Goal: Task Accomplishment & Management: Manage account settings

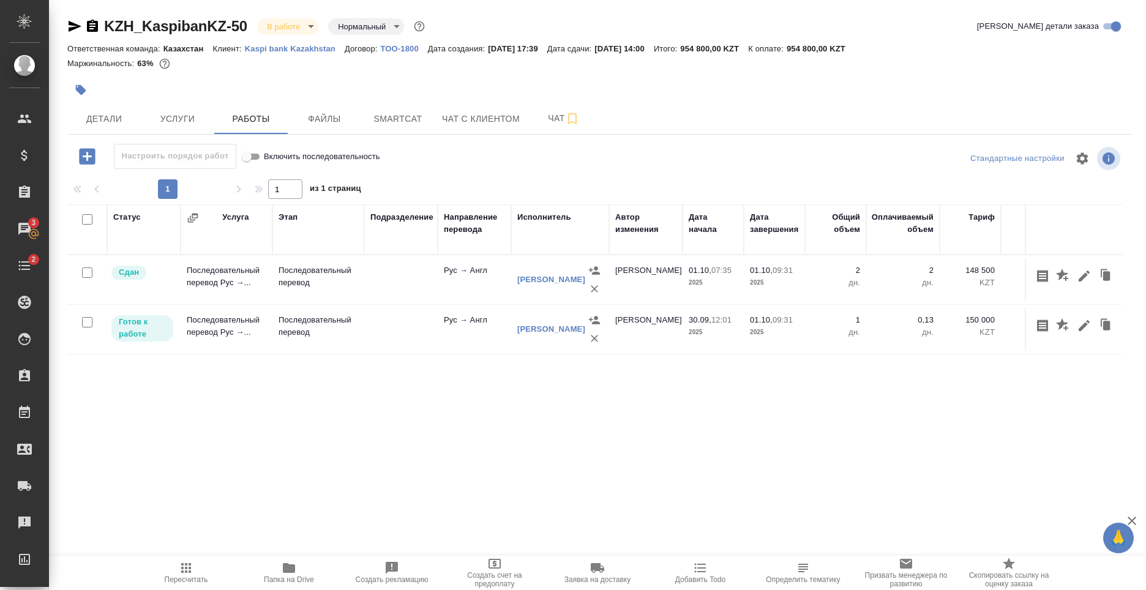
click at [663, 274] on td "Федотова Ирина" at bounding box center [645, 279] width 73 height 43
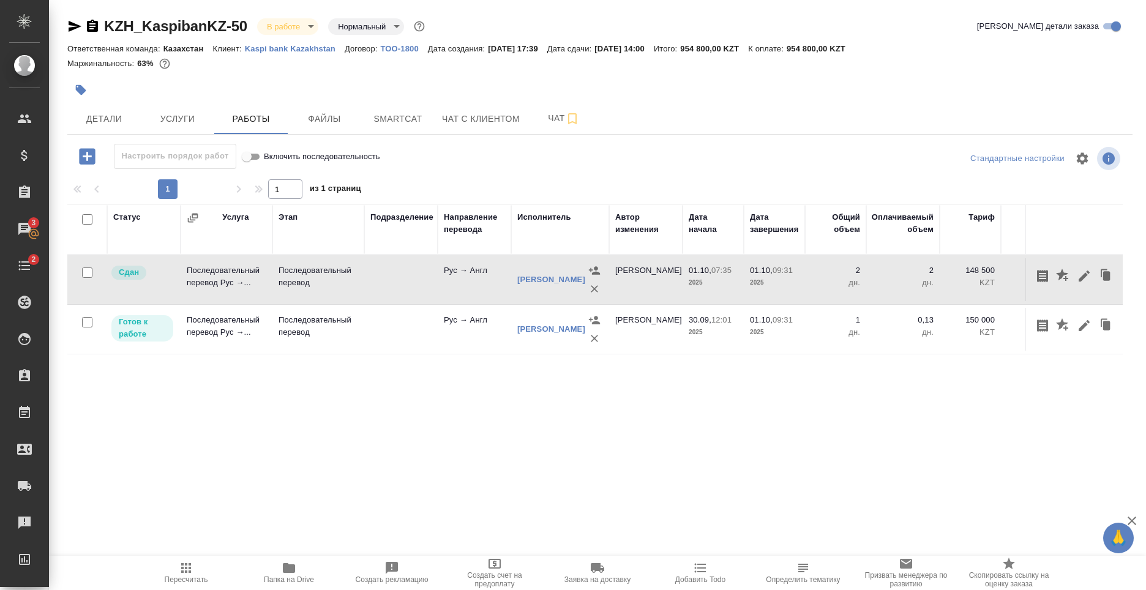
click at [663, 274] on td "Федотова Ирина" at bounding box center [645, 279] width 73 height 43
click at [663, 274] on td "[PERSON_NAME]" at bounding box center [645, 279] width 73 height 43
click at [1085, 278] on icon "button" at bounding box center [1084, 276] width 15 height 15
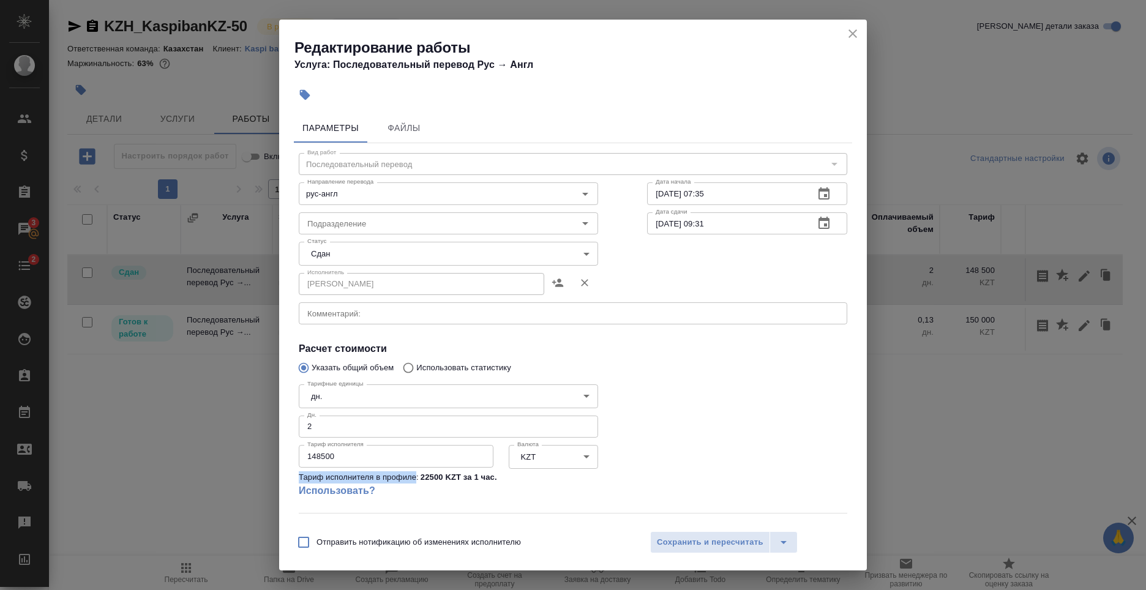
drag, startPoint x: 299, startPoint y: 479, endPoint x: 417, endPoint y: 478, distance: 117.6
click at [417, 478] on p "Тариф исполнителя в профиле:" at bounding box center [359, 477] width 120 height 12
copy p "Тариф исполнителя в профиле"
click at [915, 407] on div "Редактирование работы Услуга: Последовательный перевод Рус → Англ Параметры Фай…" at bounding box center [573, 295] width 1146 height 590
click at [851, 39] on icon "close" at bounding box center [853, 33] width 15 height 15
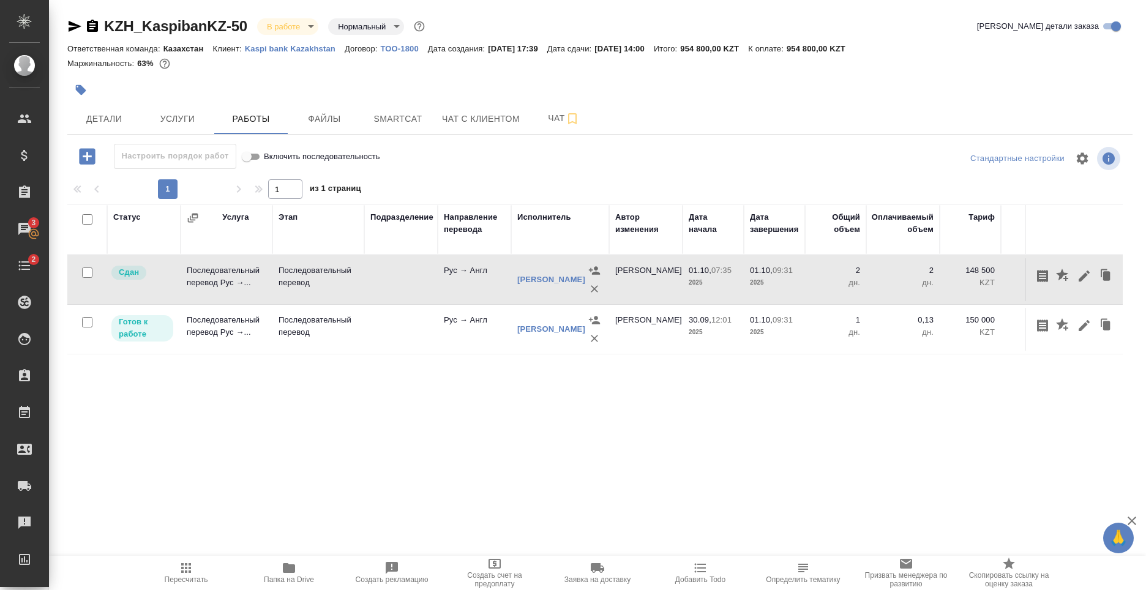
click at [854, 287] on p "дн." at bounding box center [835, 283] width 49 height 12
click at [1082, 279] on icon "button" at bounding box center [1084, 276] width 11 height 11
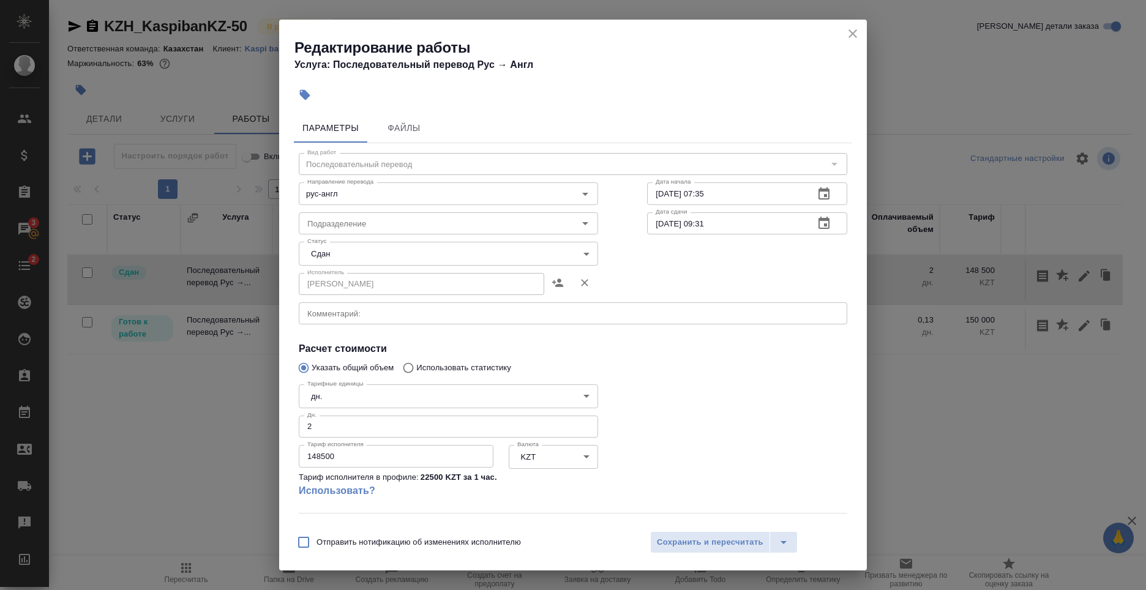
click at [817, 364] on div at bounding box center [747, 446] width 249 height 182
click at [504, 429] on input "2" at bounding box center [448, 427] width 299 height 22
click at [686, 416] on div at bounding box center [747, 446] width 249 height 182
click at [577, 455] on body "🙏 .cls-1 fill:#fff; AWATERA Nikiforov Anton Клиенты Спецификации Заказы 3 Чаты …" at bounding box center [573, 295] width 1146 height 590
click at [686, 435] on div at bounding box center [573, 295] width 1146 height 590
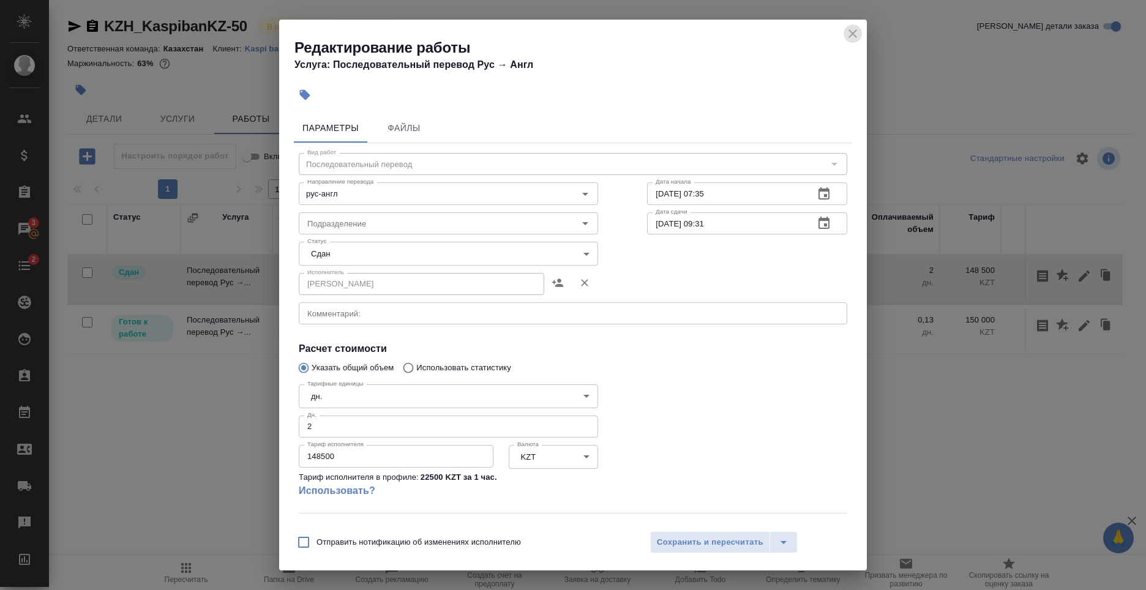
click at [851, 32] on icon "close" at bounding box center [853, 33] width 9 height 9
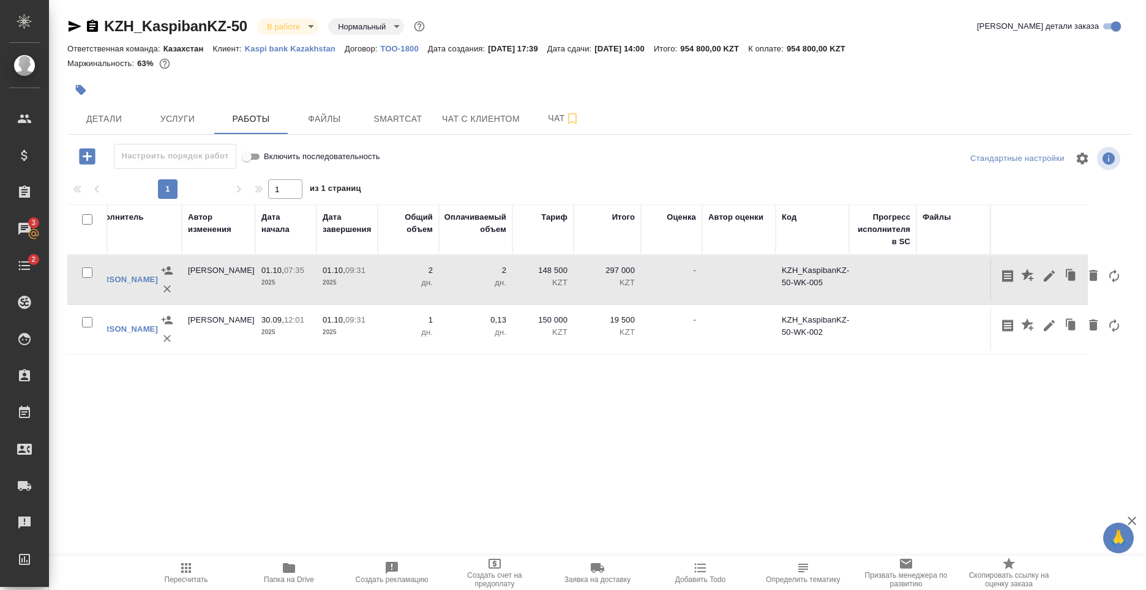
scroll to position [0, 429]
click at [1056, 400] on div "Статус Услуга Этап Подразделение Направление перевода Исполнитель Автор изменен…" at bounding box center [595, 342] width 1056 height 276
click at [1053, 280] on icon "button" at bounding box center [1047, 276] width 15 height 15
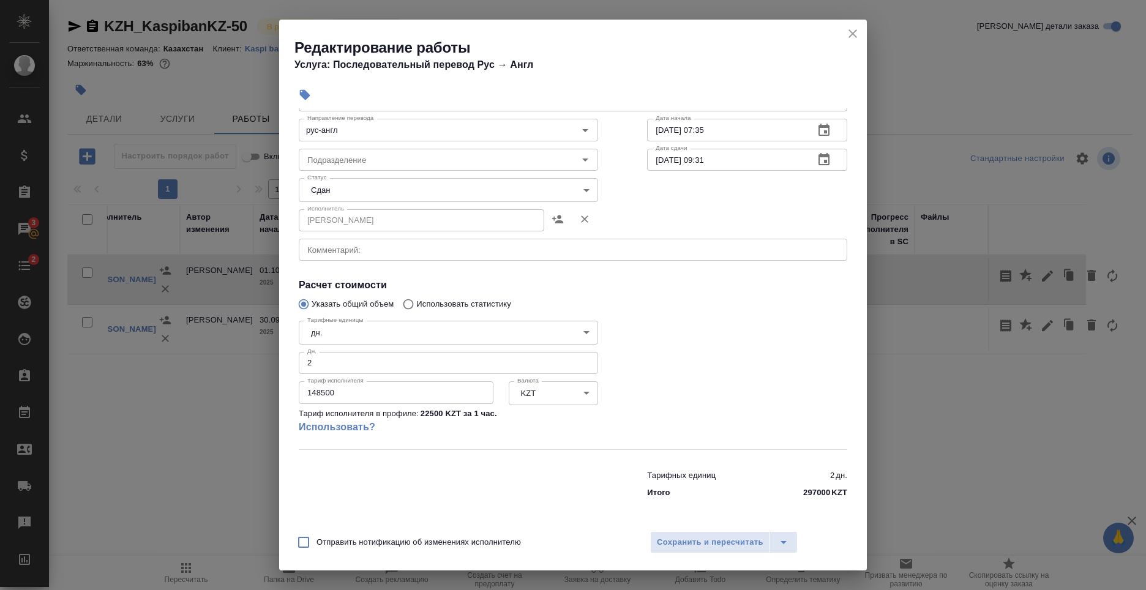
scroll to position [0, 0]
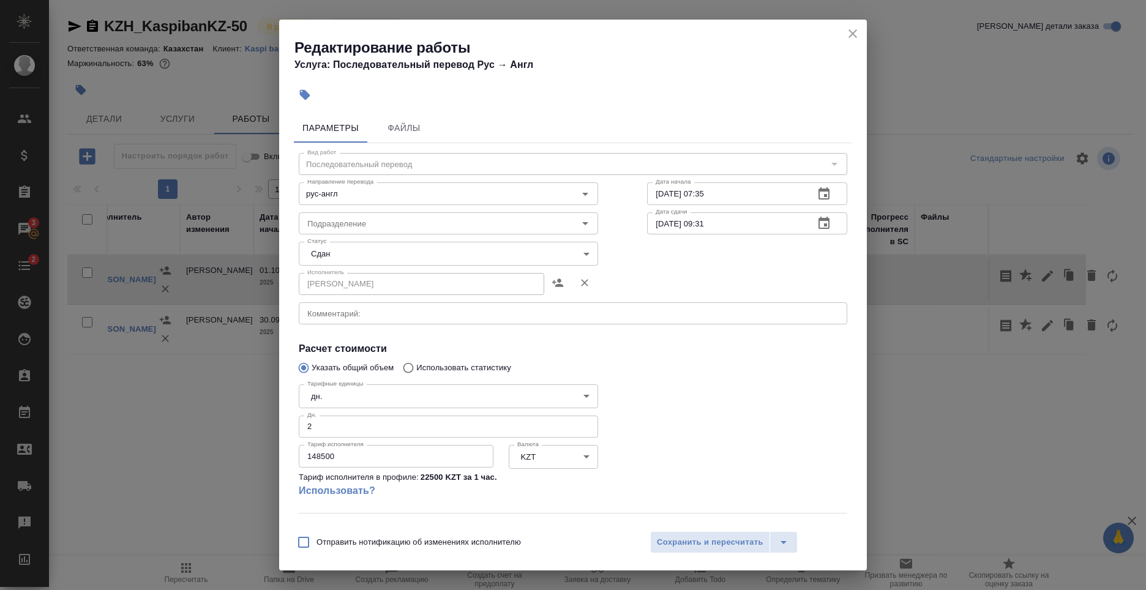
click at [1005, 378] on div "Редактирование работы Услуга: Последовательный перевод Рус → Англ Параметры Фай…" at bounding box center [573, 295] width 1146 height 590
click at [955, 396] on div "Редактирование работы Услуга: Последовательный перевод Рус → Англ Параметры Фай…" at bounding box center [573, 295] width 1146 height 590
click at [852, 31] on icon "close" at bounding box center [853, 33] width 15 height 15
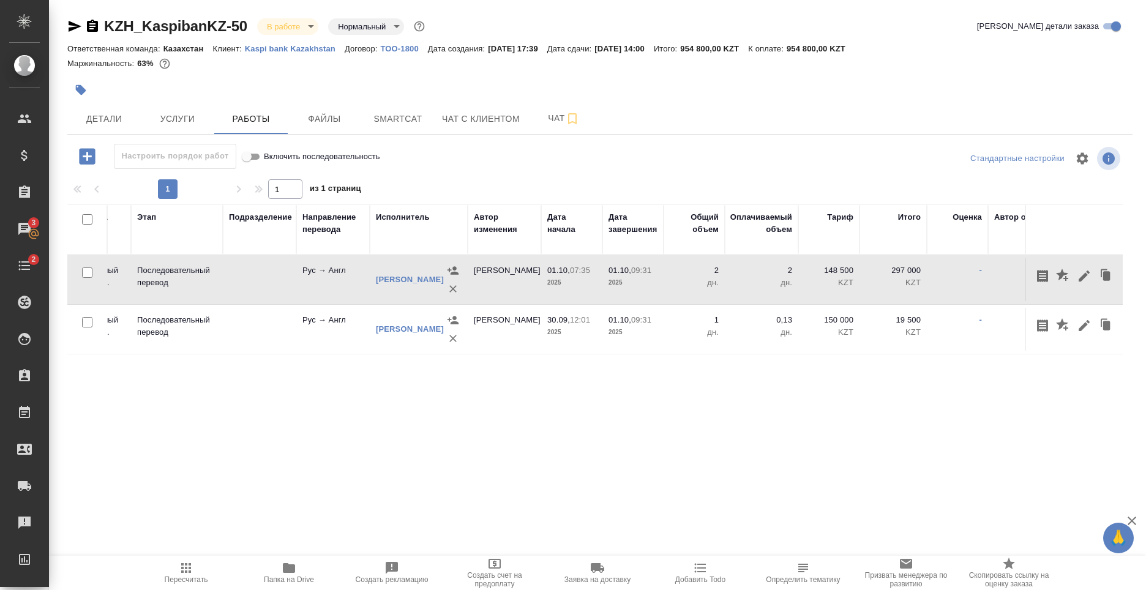
scroll to position [0, 121]
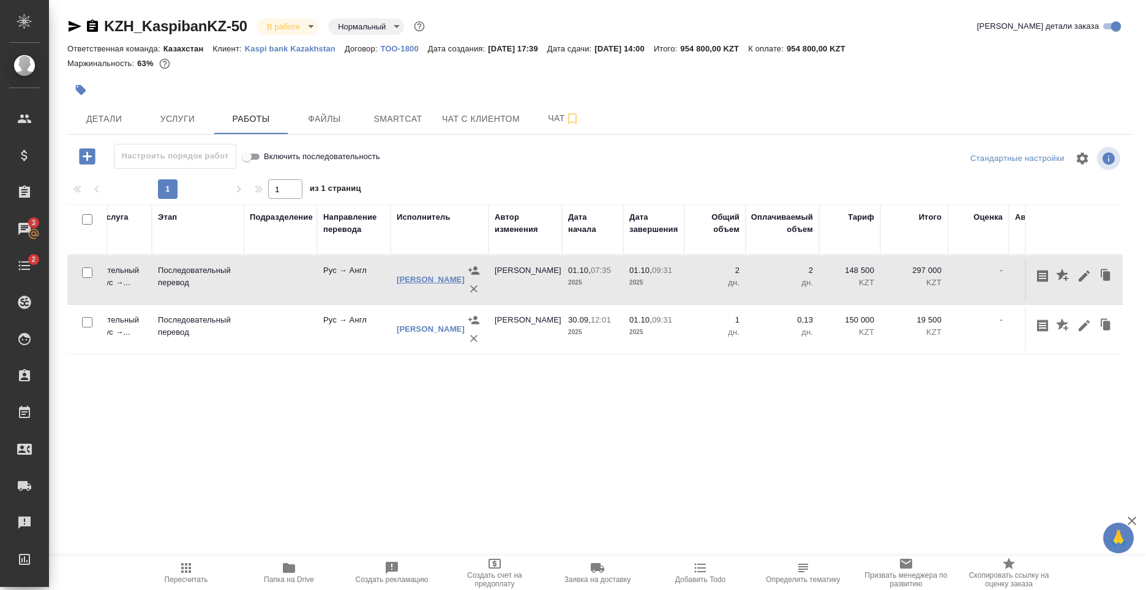
click at [415, 277] on link "[PERSON_NAME]" at bounding box center [431, 279] width 68 height 9
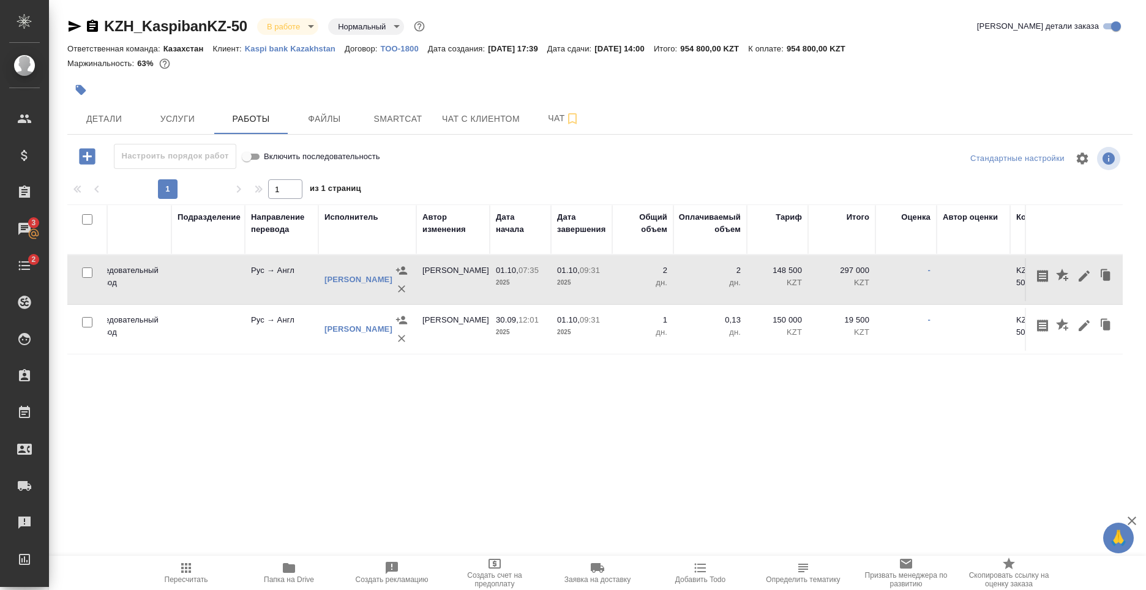
scroll to position [0, 194]
click at [653, 394] on div "Статус Услуга Этап Подразделение Направление перевода Исполнитель Автор изменен…" at bounding box center [595, 342] width 1056 height 276
click at [741, 268] on td "2 дн." at bounding box center [708, 279] width 73 height 43
click at [1081, 274] on icon "button" at bounding box center [1084, 276] width 15 height 15
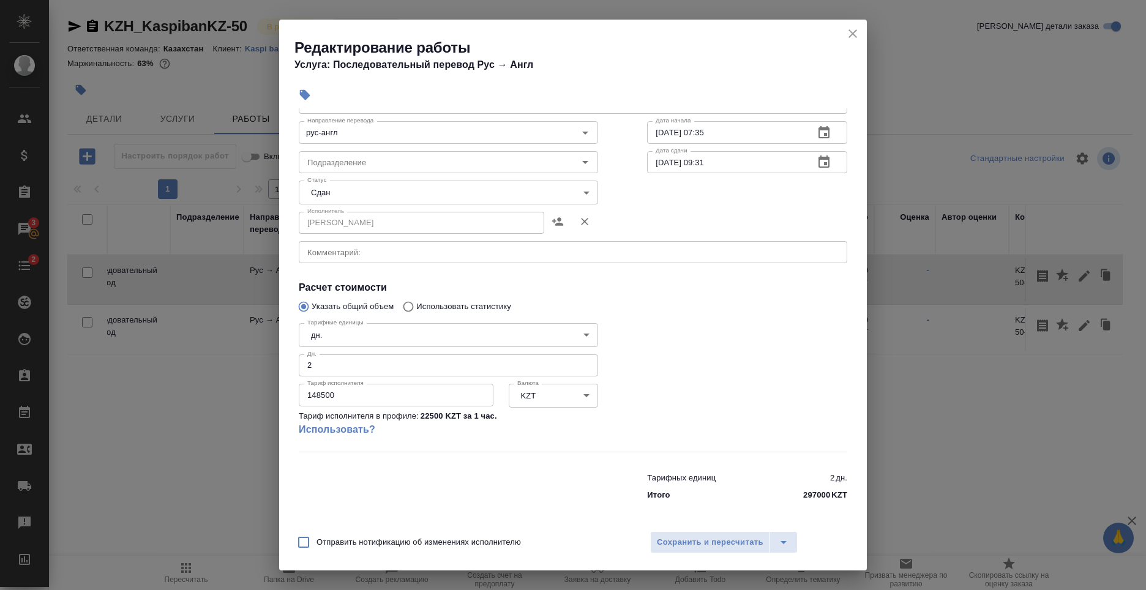
scroll to position [64, 0]
click at [986, 353] on div "Редактирование работы Услуга: Последовательный перевод Рус → Англ Параметры Фай…" at bounding box center [573, 295] width 1146 height 590
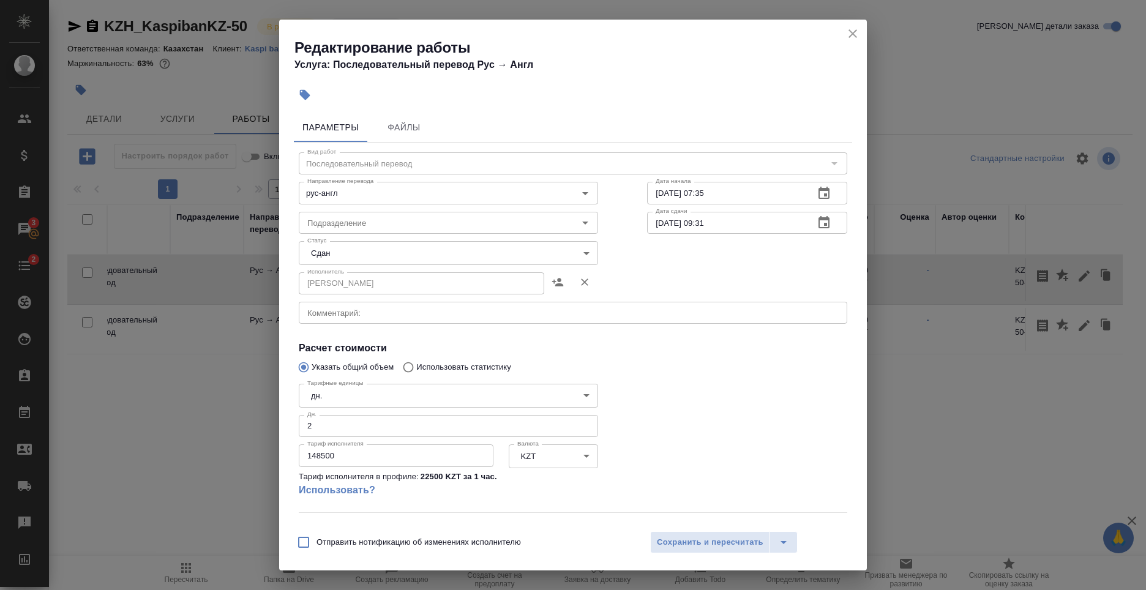
scroll to position [0, 0]
click at [844, 36] on button "close" at bounding box center [853, 33] width 18 height 18
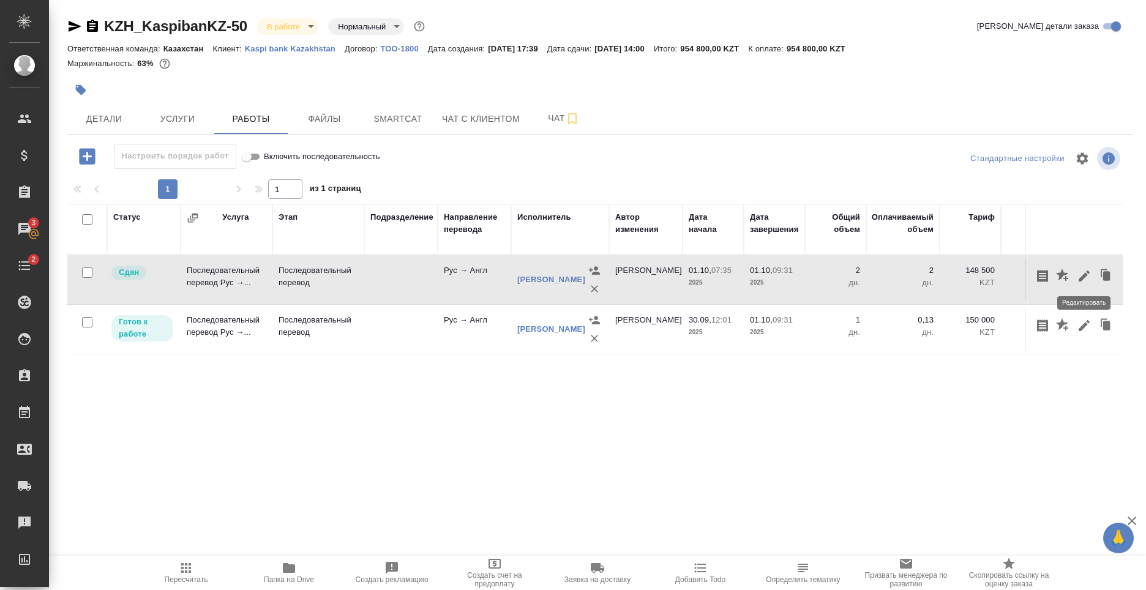
click at [1088, 277] on icon "button" at bounding box center [1084, 276] width 15 height 15
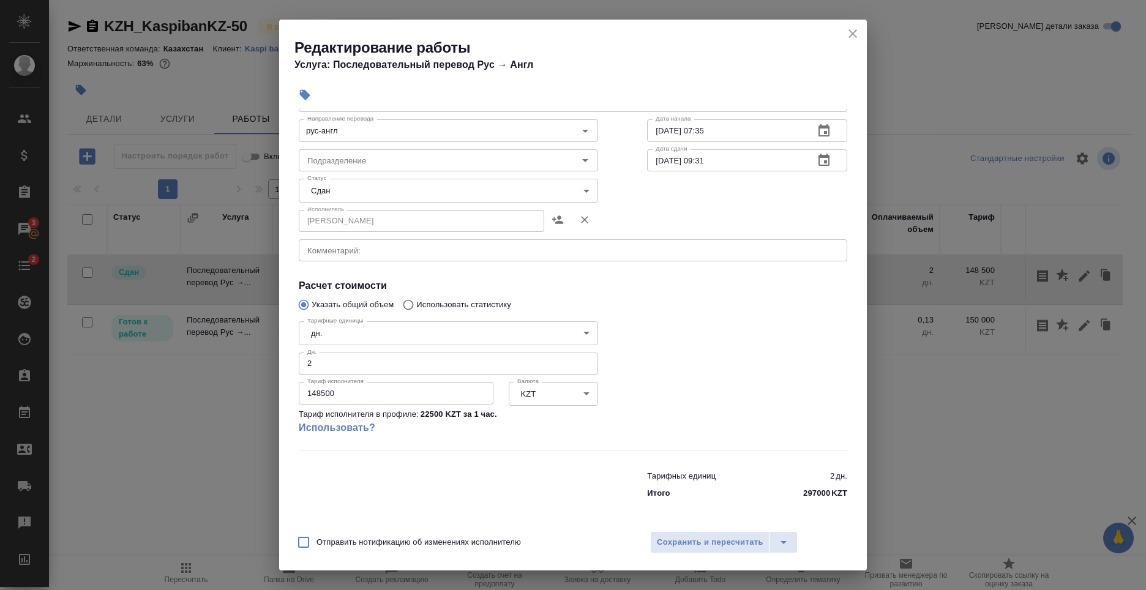
scroll to position [64, 0]
drag, startPoint x: 363, startPoint y: 381, endPoint x: 301, endPoint y: 386, distance: 62.0
click at [301, 386] on div "Тариф исполнителя 148500 Тариф исполнителя" at bounding box center [396, 392] width 195 height 31
copy label "Тариф исполнителя"
click at [415, 424] on link "Использовать?" at bounding box center [448, 427] width 299 height 15
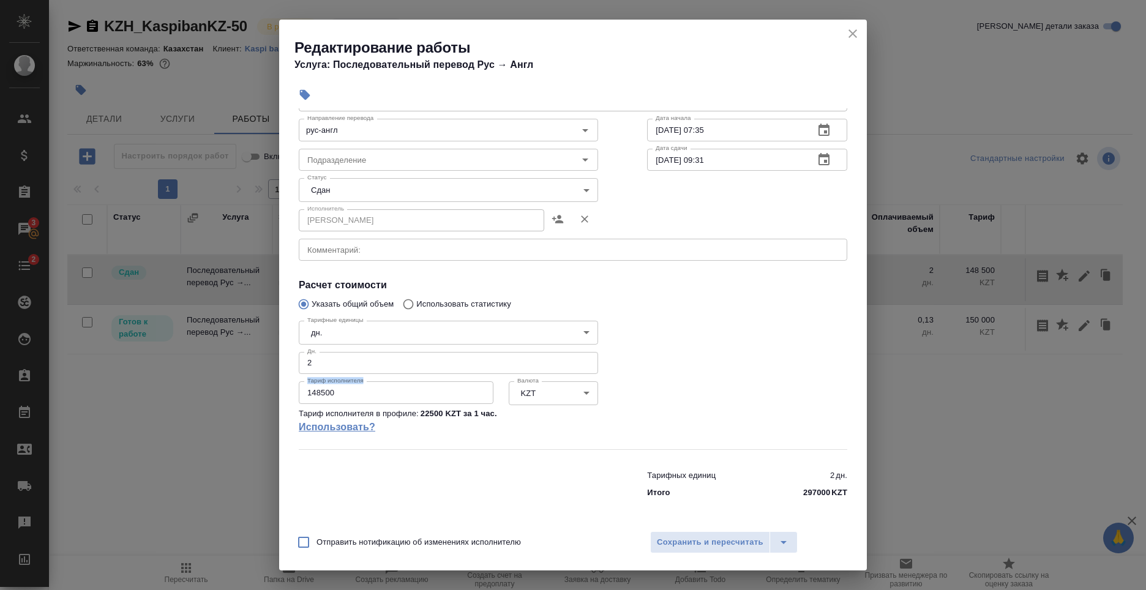
type input "5a8b1489cc6b4906c91bfd93"
type input "22500"
click at [749, 317] on div at bounding box center [747, 382] width 249 height 182
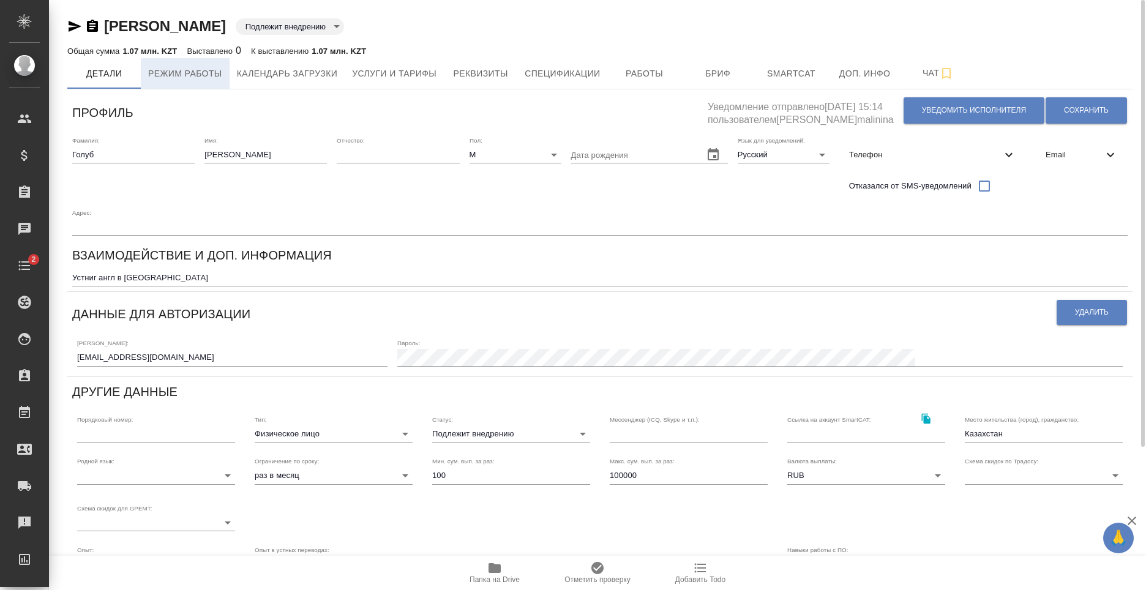
click at [215, 73] on span "Режим работы" at bounding box center [185, 73] width 74 height 15
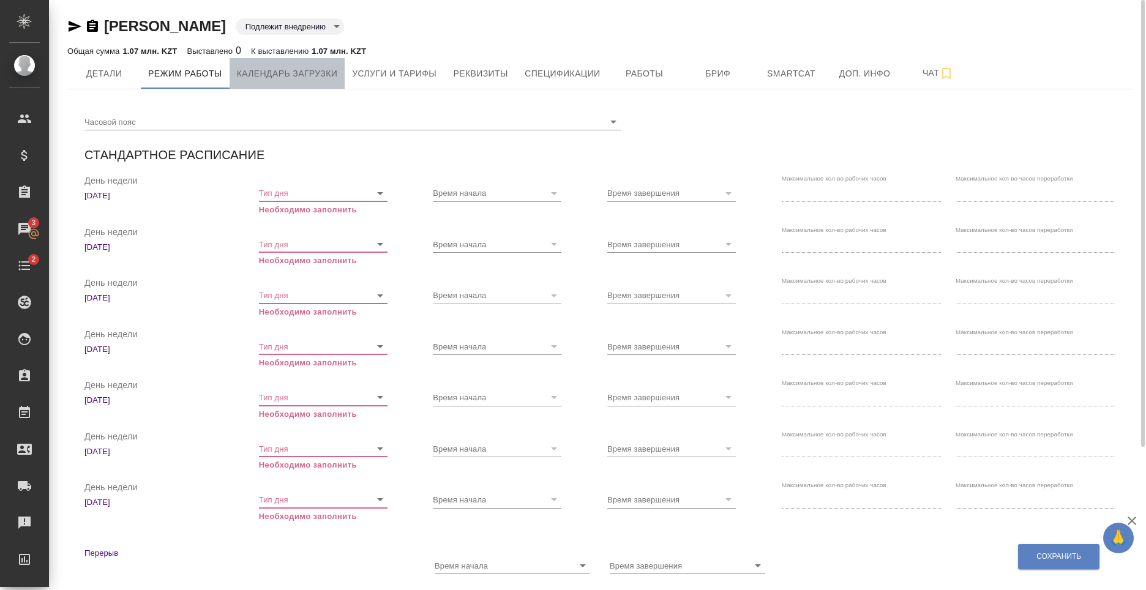
click at [299, 78] on span "Календарь загрузки" at bounding box center [287, 73] width 101 height 15
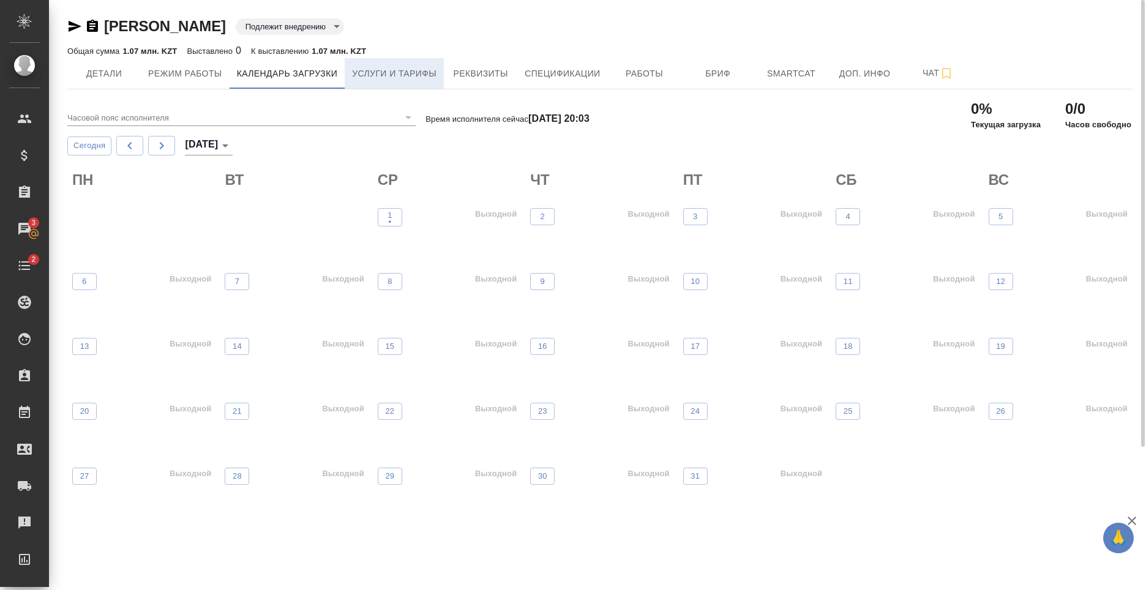
click at [400, 82] on button "Услуги и тарифы" at bounding box center [394, 73] width 99 height 31
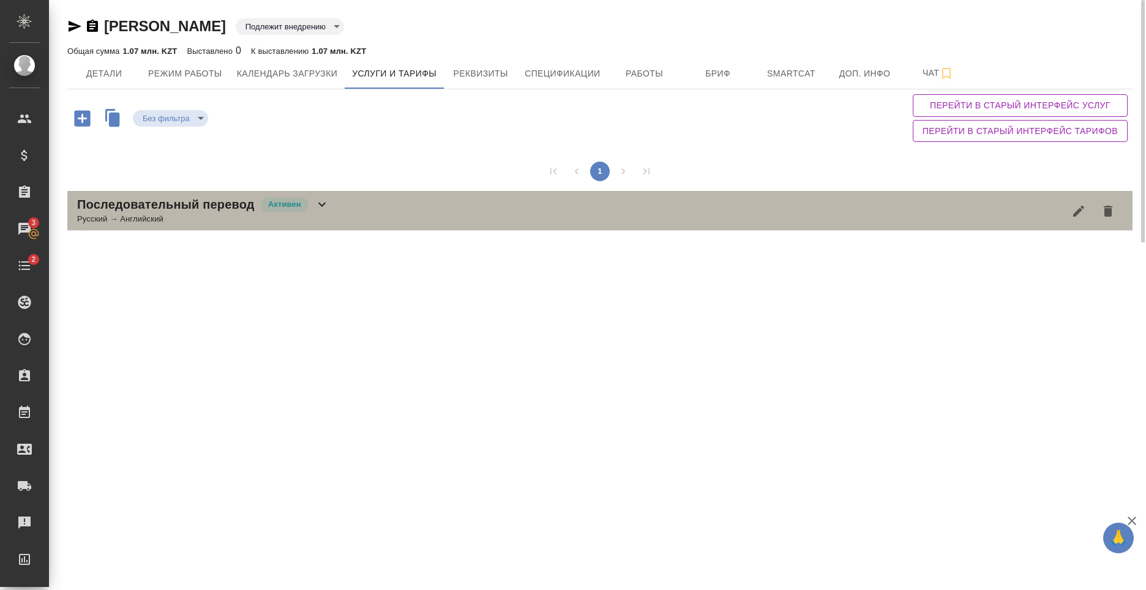
click at [360, 228] on div "Последовательный перевод Активен Русский → Английский" at bounding box center [599, 211] width 1065 height 40
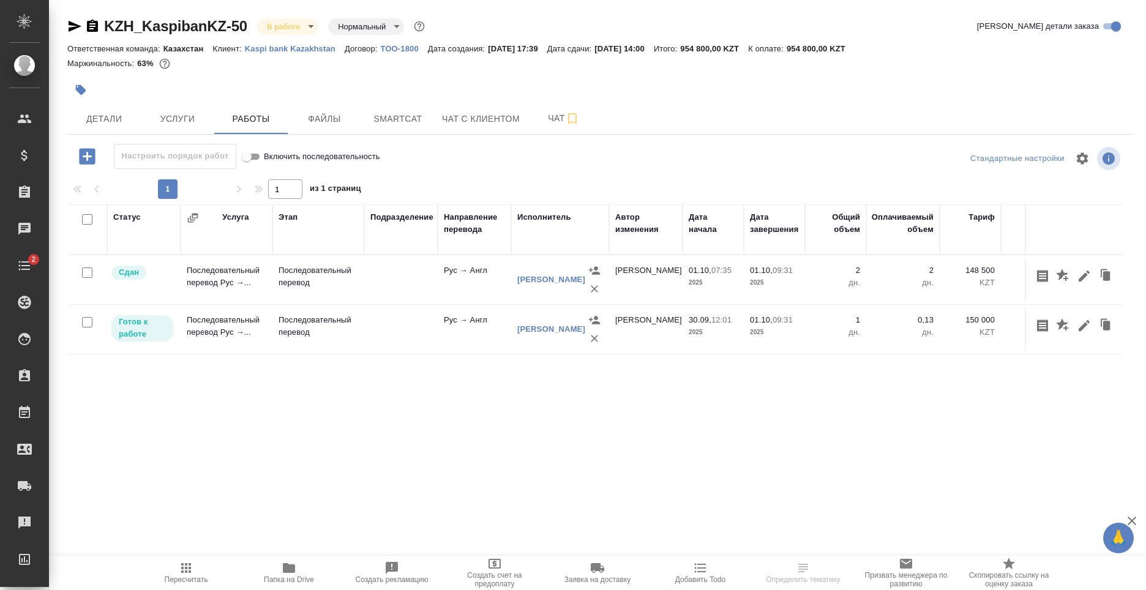
click at [375, 271] on td at bounding box center [400, 279] width 73 height 43
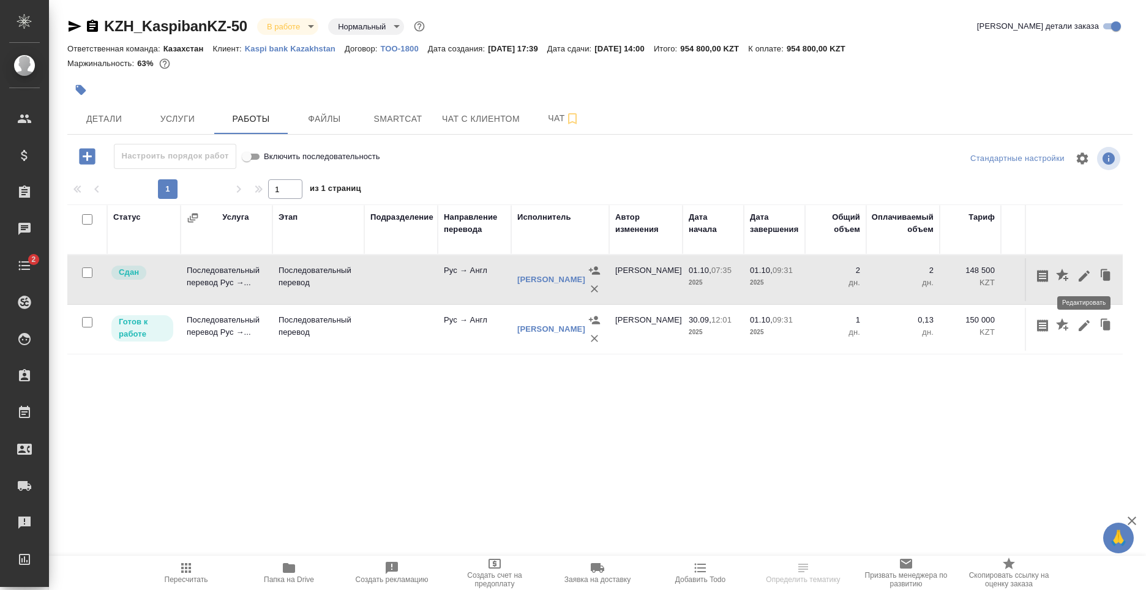
click at [1082, 277] on icon "button" at bounding box center [1084, 276] width 11 height 11
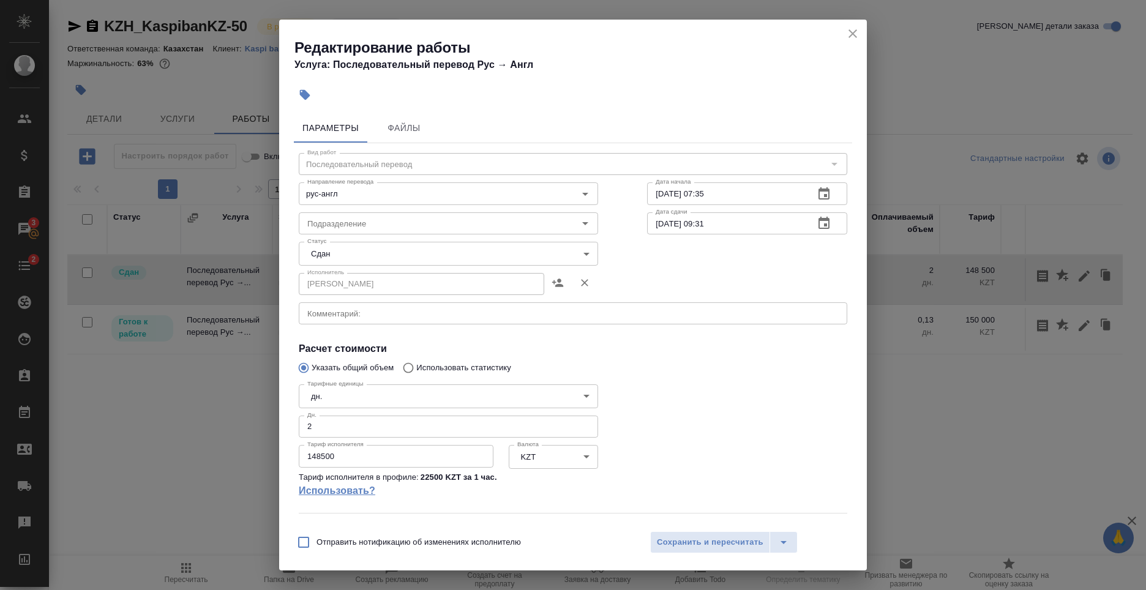
click at [332, 495] on link "Использовать?" at bounding box center [448, 491] width 299 height 15
type input "5a8b1489cc6b4906c91bfd93"
type input "22500"
click at [427, 434] on input "2" at bounding box center [448, 427] width 299 height 22
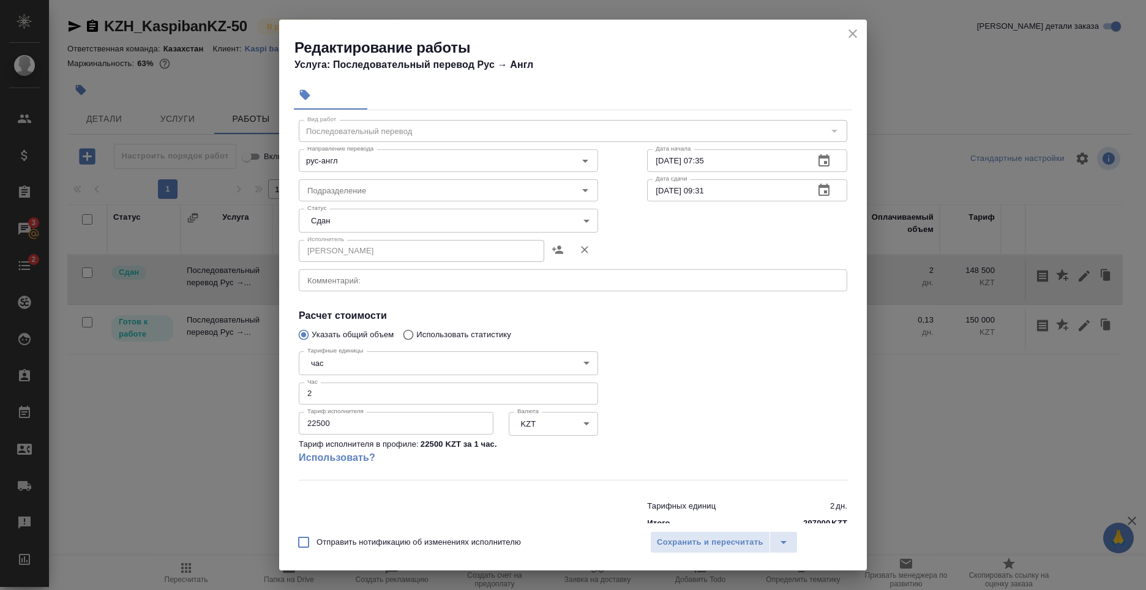
scroll to position [64, 0]
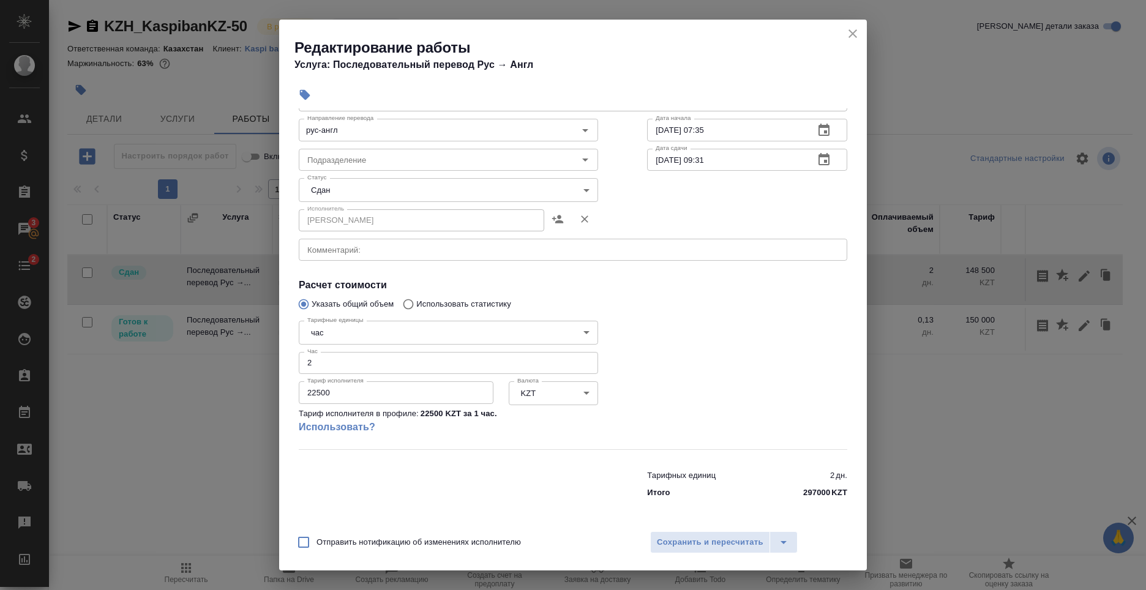
click at [363, 361] on input "2" at bounding box center [448, 363] width 299 height 22
click at [858, 34] on icon "close" at bounding box center [853, 33] width 15 height 15
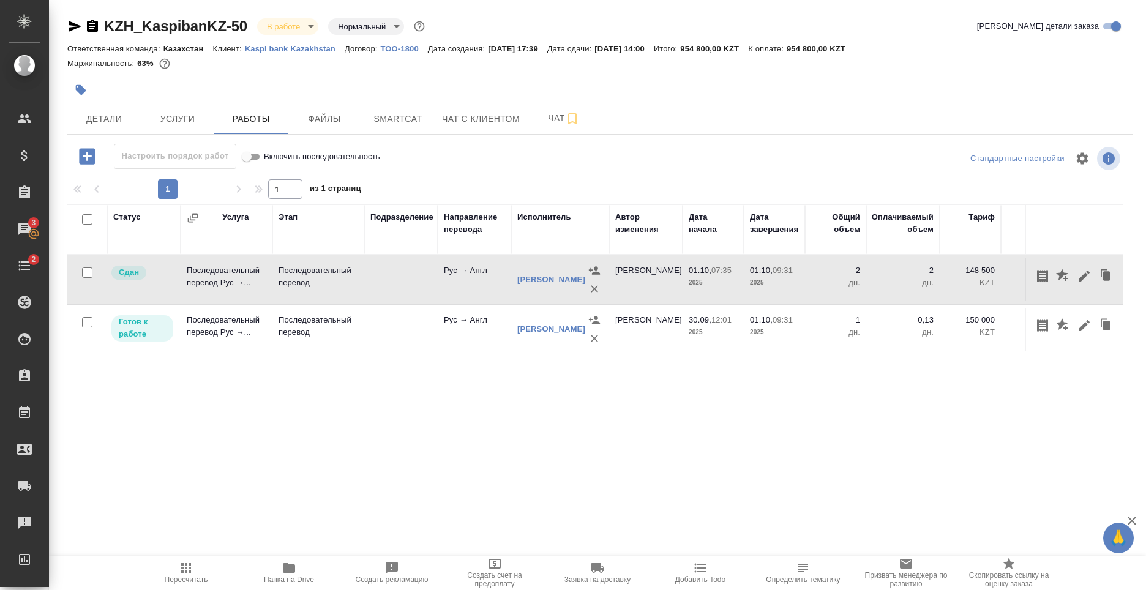
click at [419, 285] on td at bounding box center [400, 279] width 73 height 43
click at [1086, 274] on icon "button" at bounding box center [1084, 276] width 11 height 11
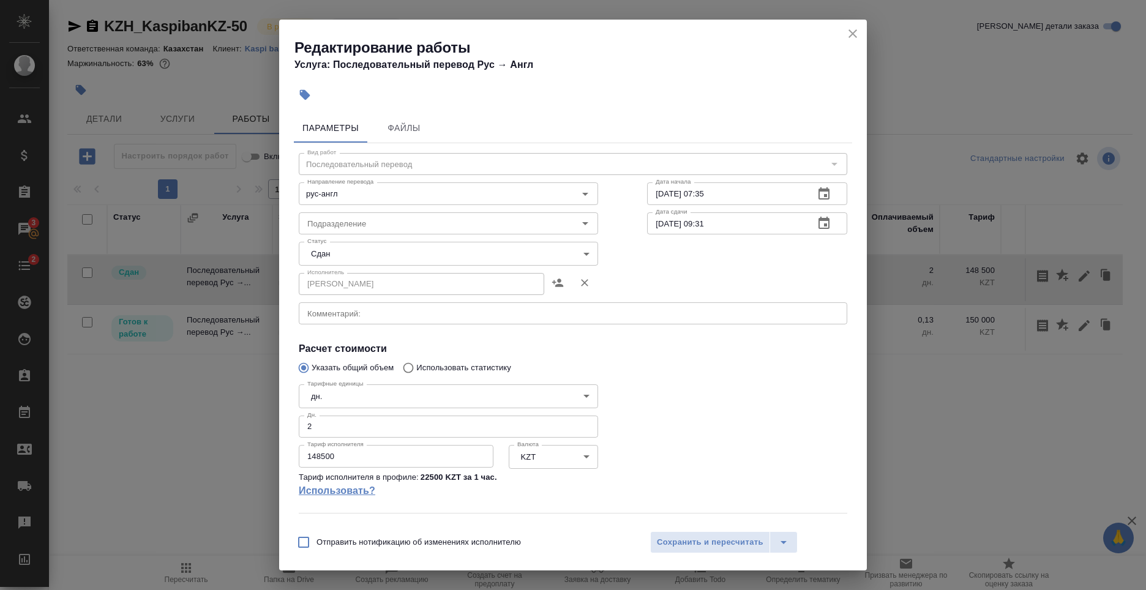
click at [348, 490] on link "Использовать?" at bounding box center [448, 491] width 299 height 15
type input "5a8b1489cc6b4906c91bfd93"
type input "22500"
click at [860, 37] on button "close" at bounding box center [853, 33] width 18 height 18
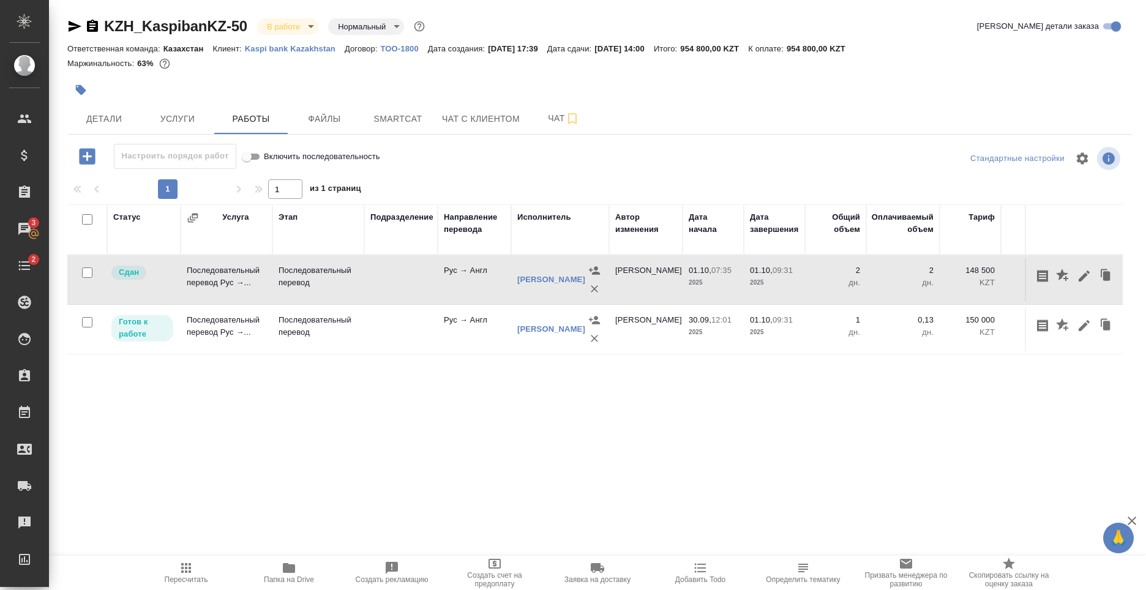
click at [426, 285] on td at bounding box center [400, 279] width 73 height 43
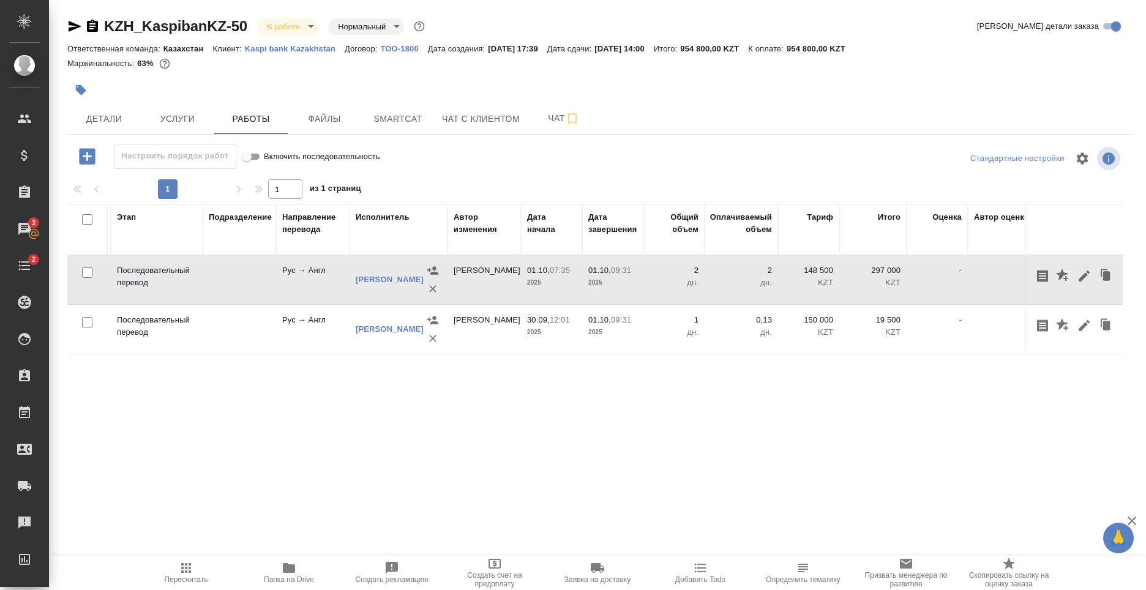
scroll to position [0, 0]
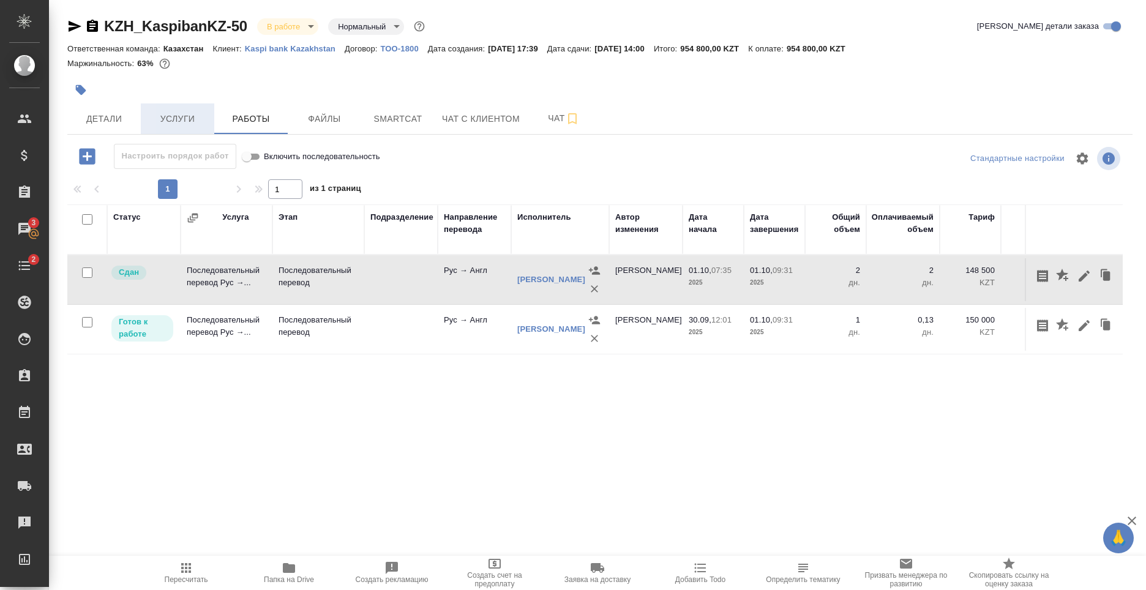
click at [172, 116] on span "Услуги" at bounding box center [177, 118] width 59 height 15
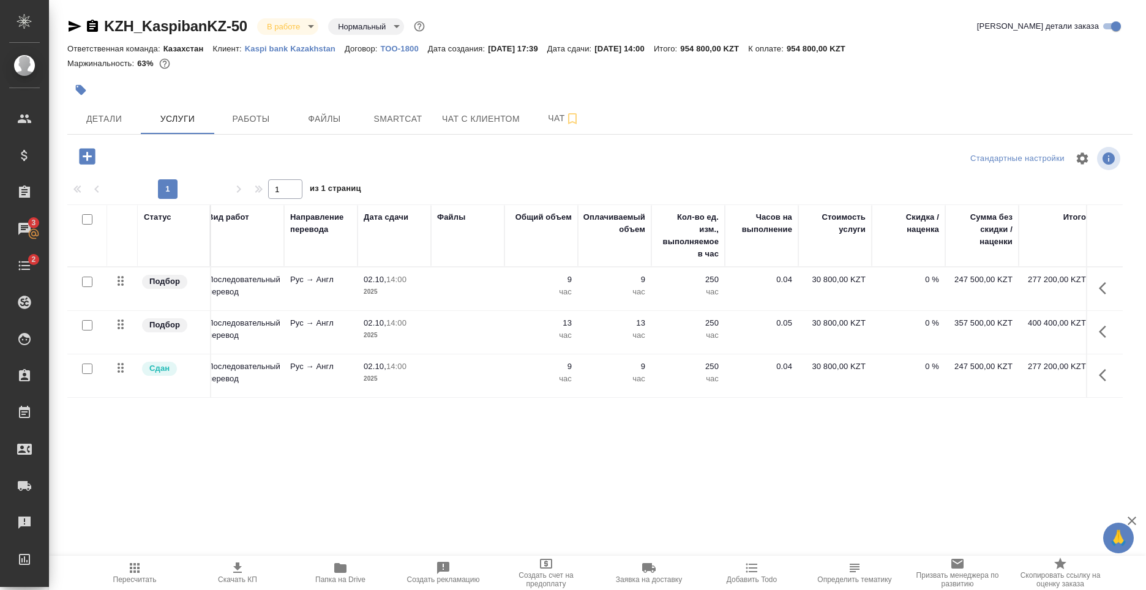
scroll to position [0, 99]
drag, startPoint x: 322, startPoint y: 458, endPoint x: 214, endPoint y: 440, distance: 109.2
click at [214, 440] on div "Статус Услуга для клиента (RU) Вид работ Направление перевода Дата сдачи Файлы …" at bounding box center [595, 335] width 1056 height 263
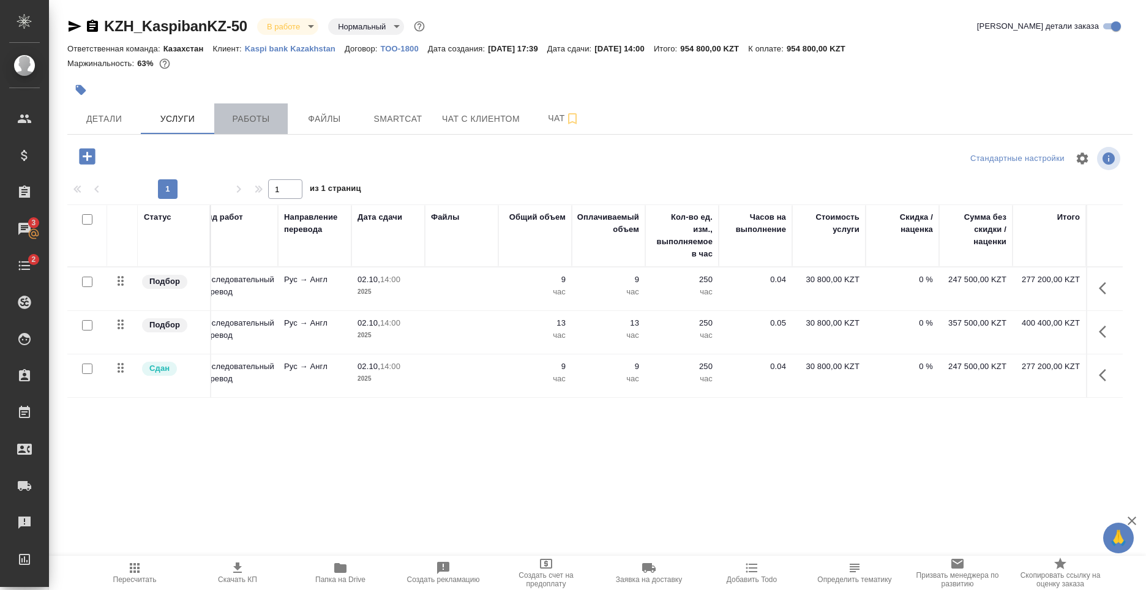
click at [260, 118] on span "Работы" at bounding box center [251, 118] width 59 height 15
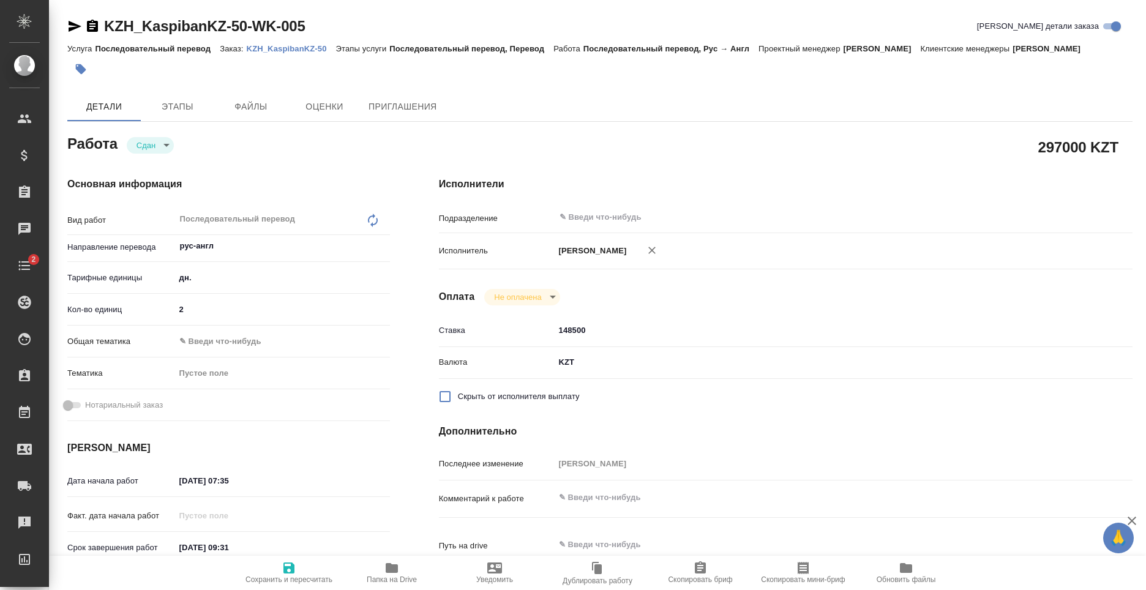
type textarea "x"
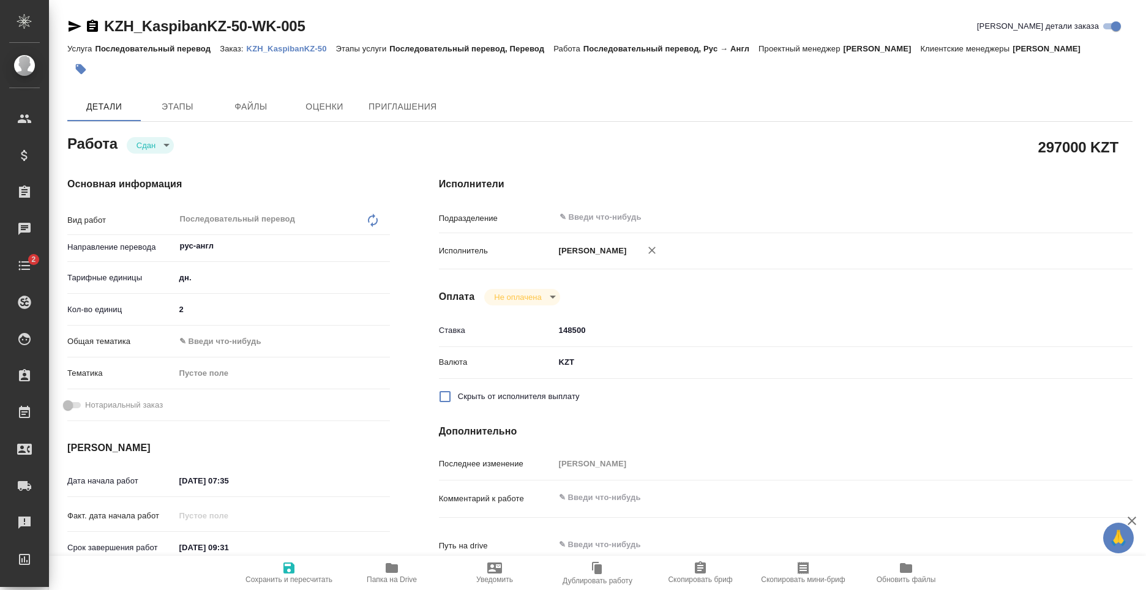
type textarea "x"
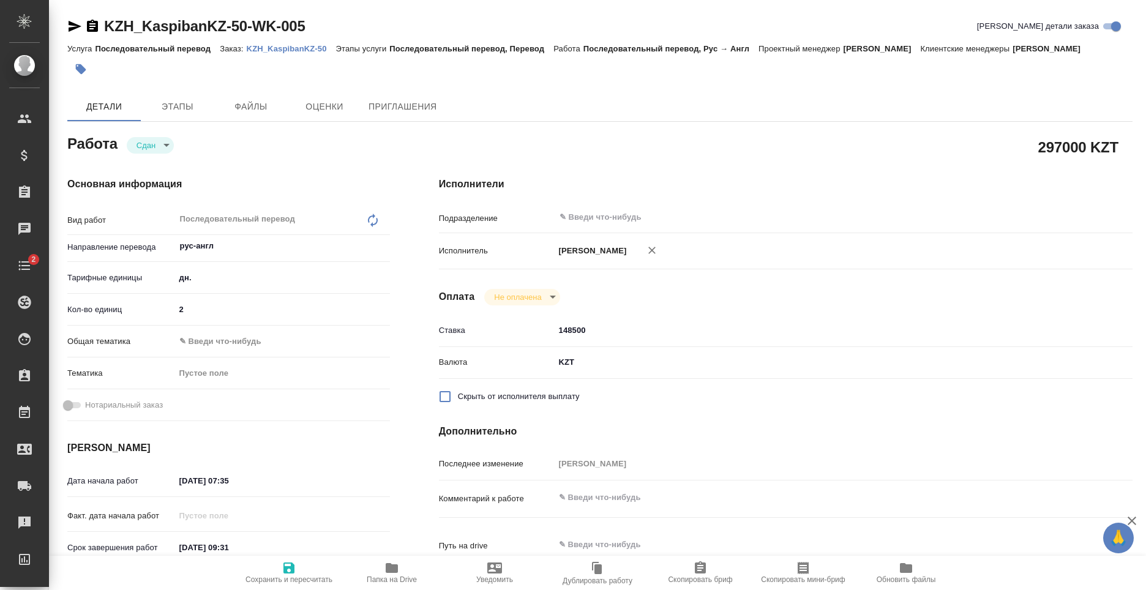
type textarea "x"
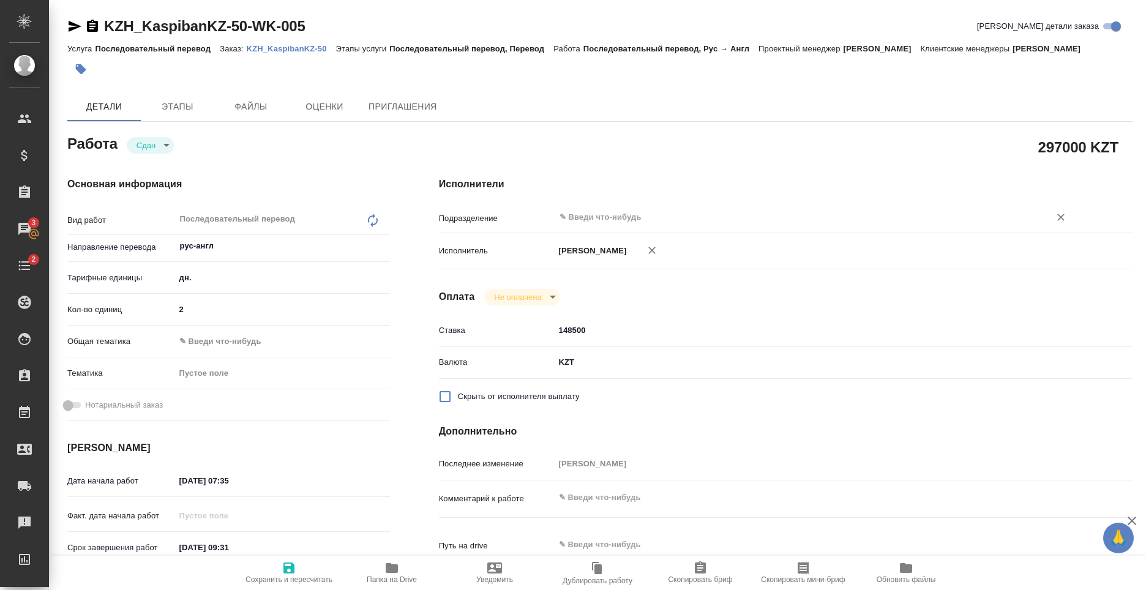
type textarea "x"
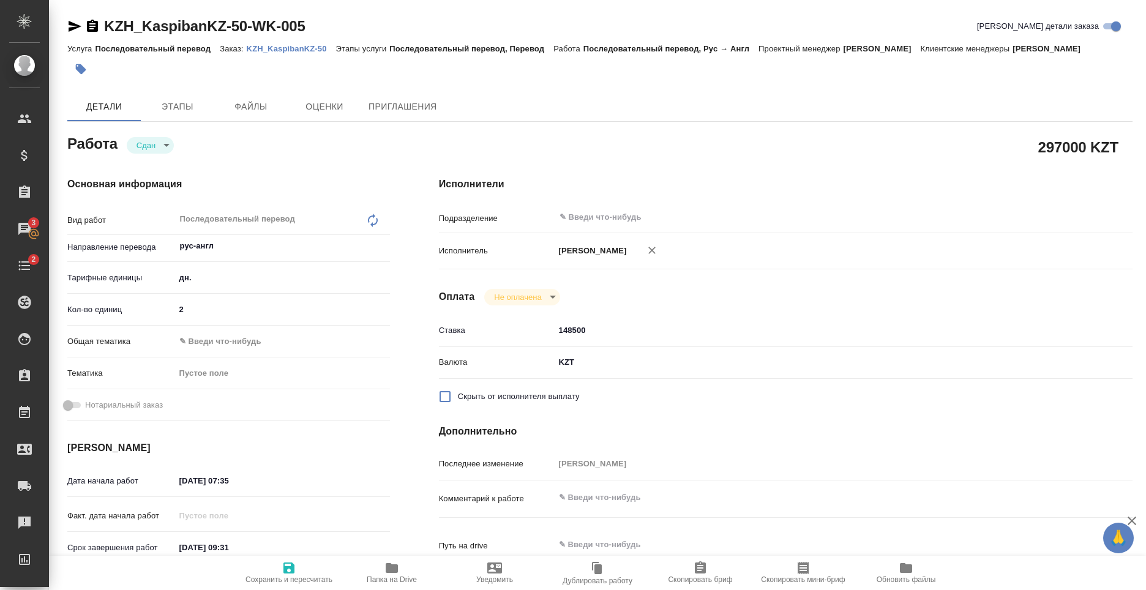
type textarea "x"
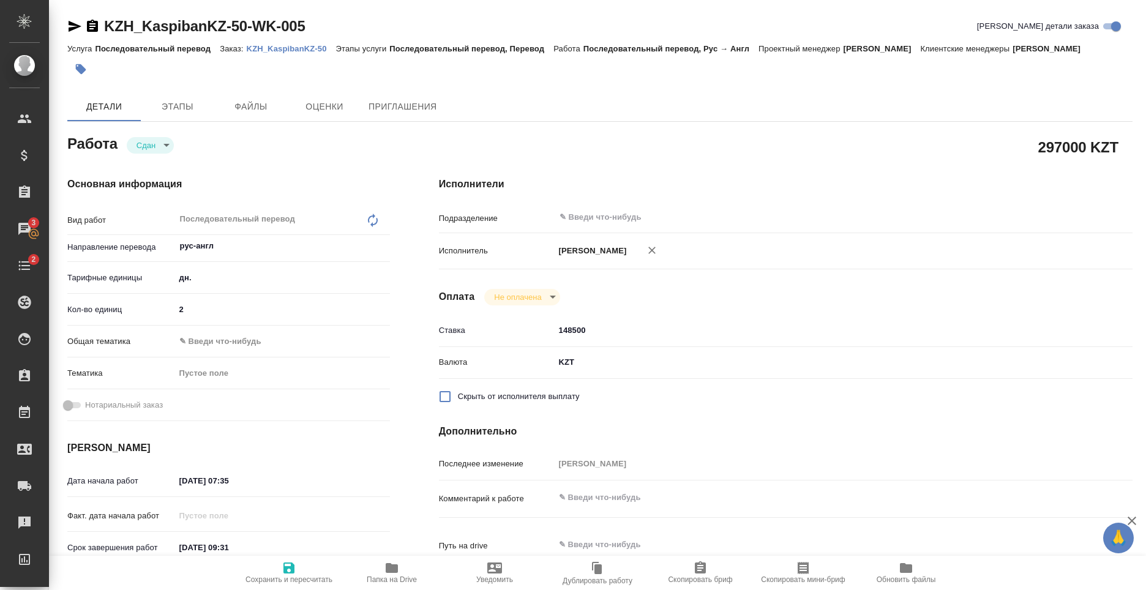
type textarea "x"
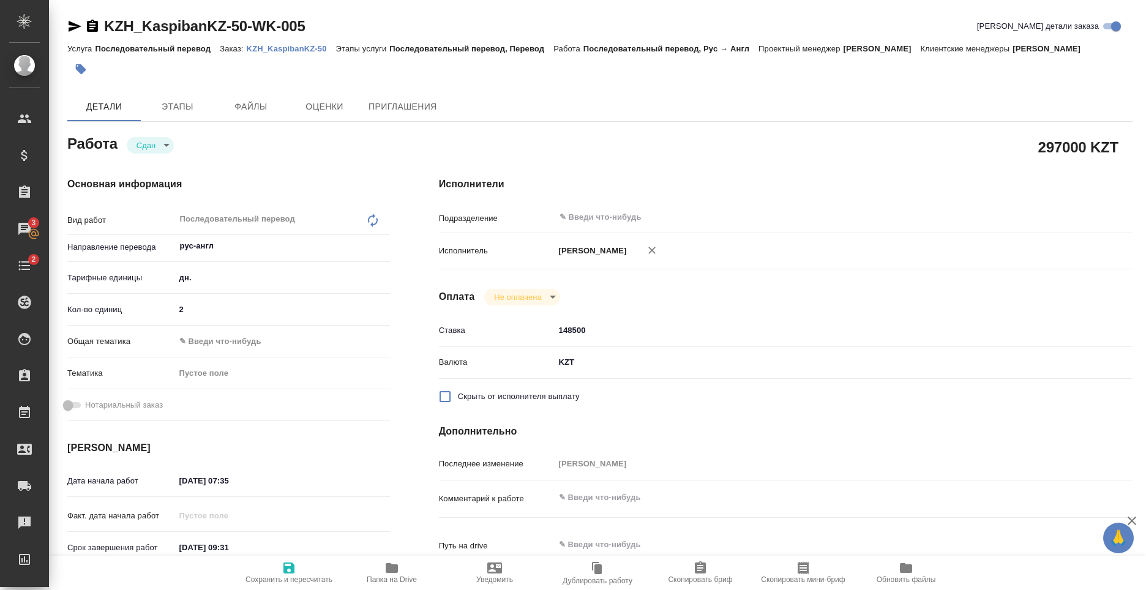
type textarea "x"
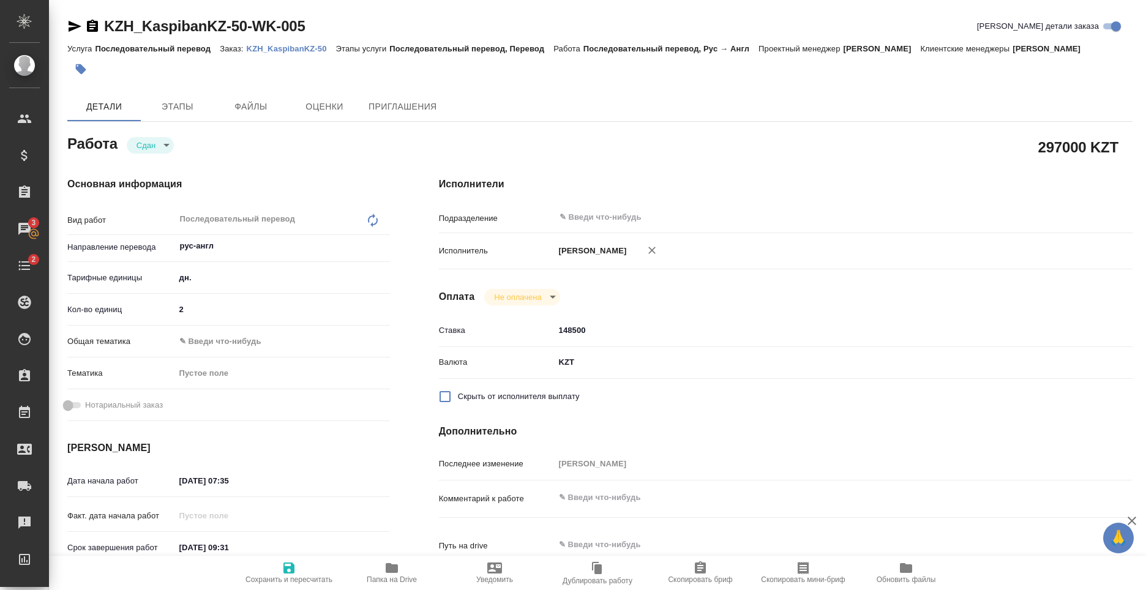
type textarea "x"
